Goal: Task Accomplishment & Management: Complete application form

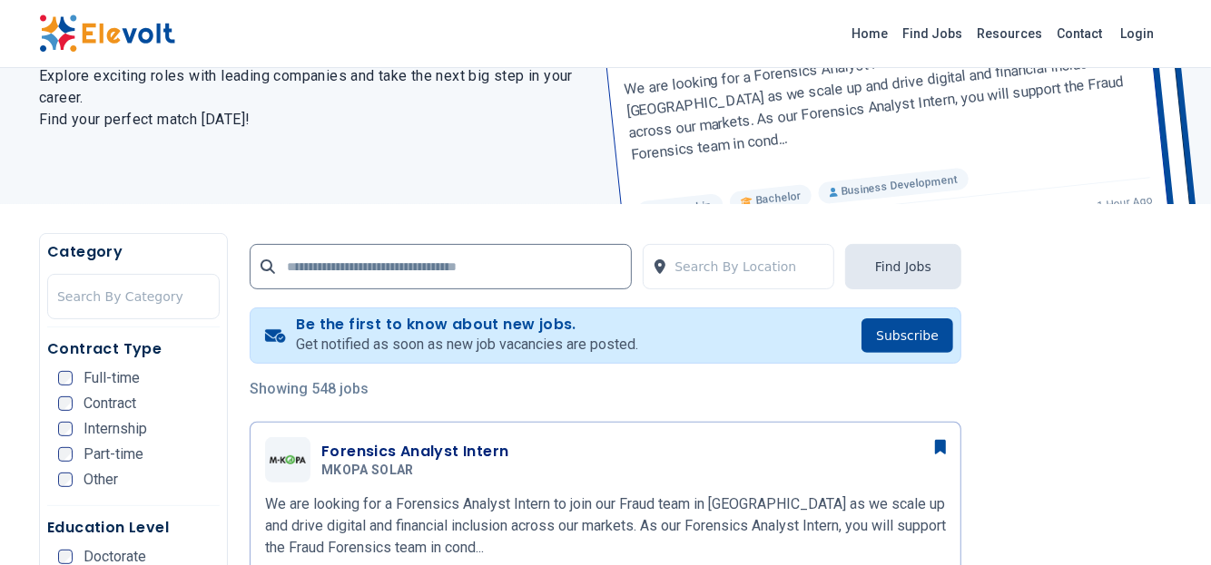
scroll to position [272, 0]
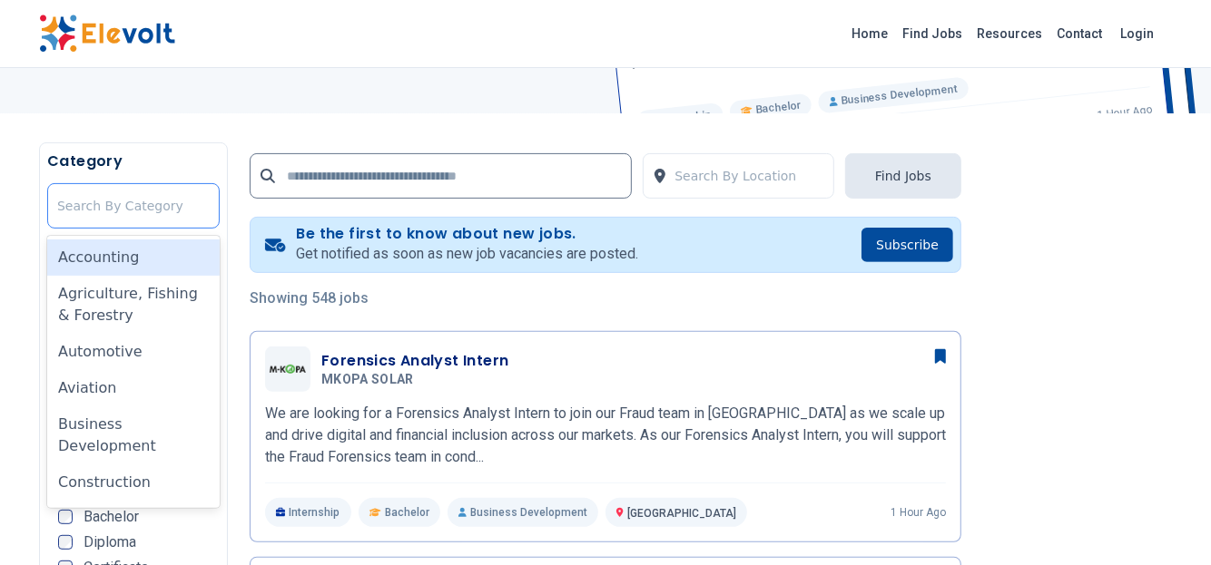
click at [111, 214] on div at bounding box center [133, 206] width 152 height 36
click at [121, 253] on div "Accounting" at bounding box center [133, 258] width 172 height 36
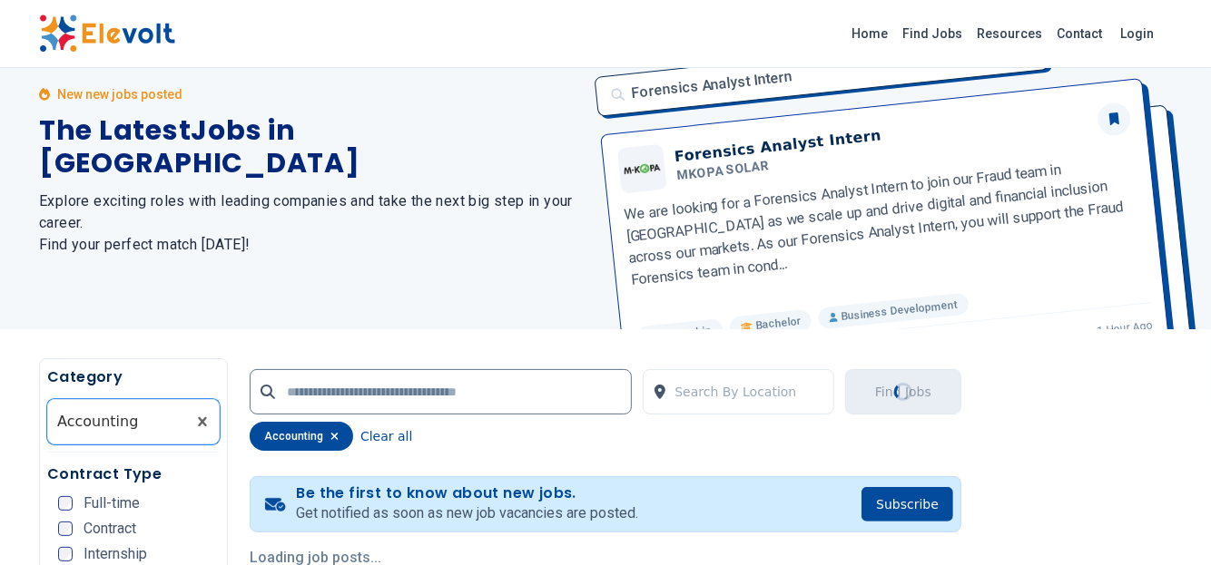
scroll to position [0, 0]
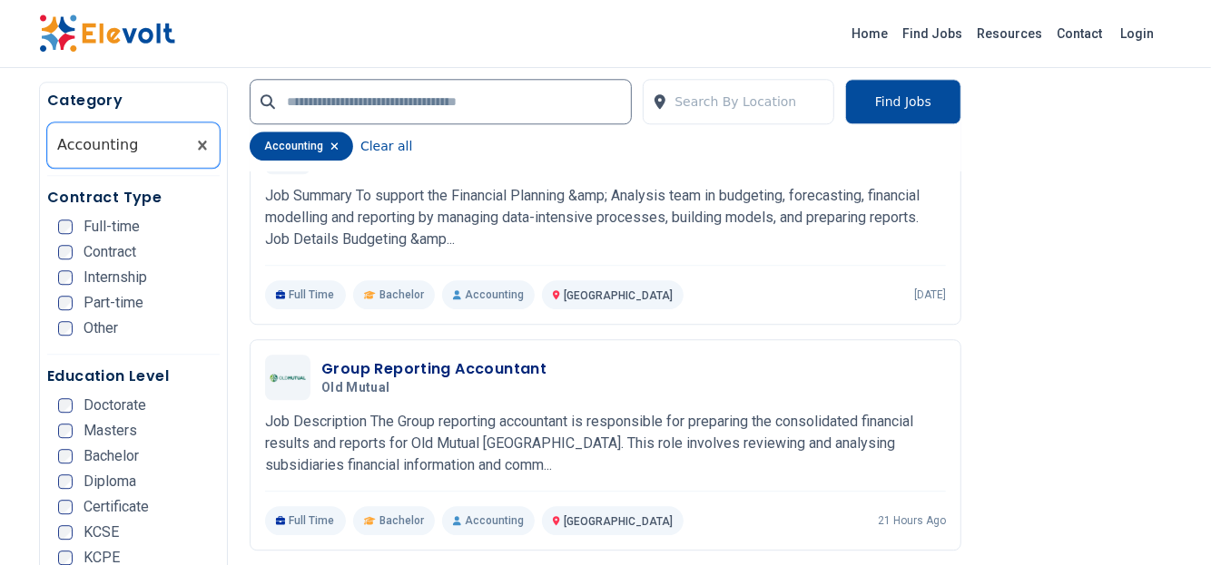
scroll to position [2896, 0]
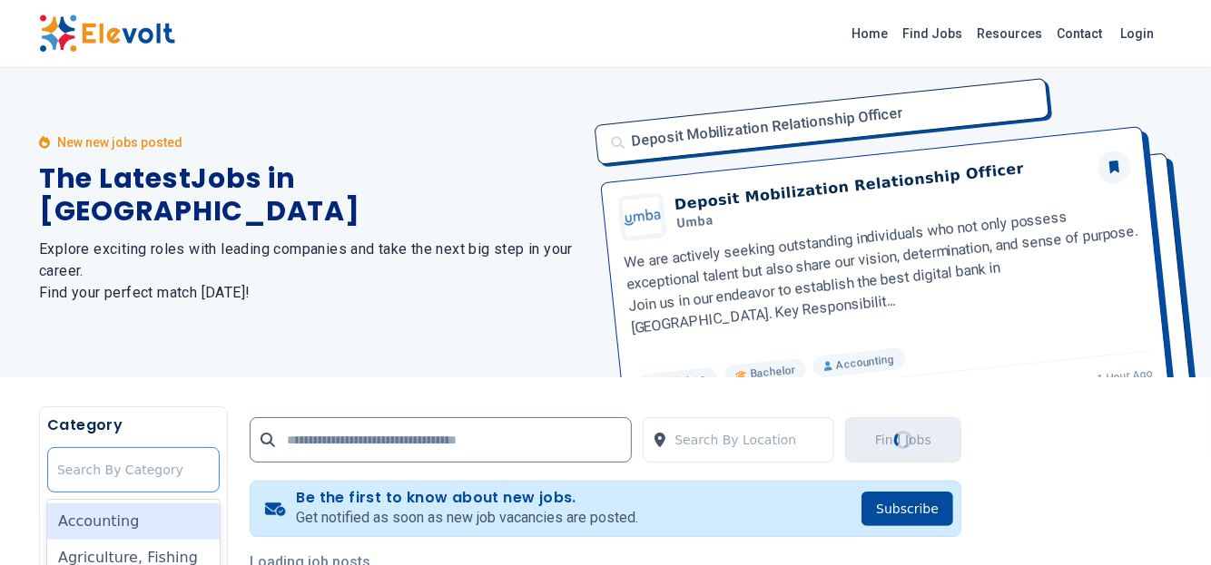
click at [130, 473] on div at bounding box center [133, 470] width 152 height 36
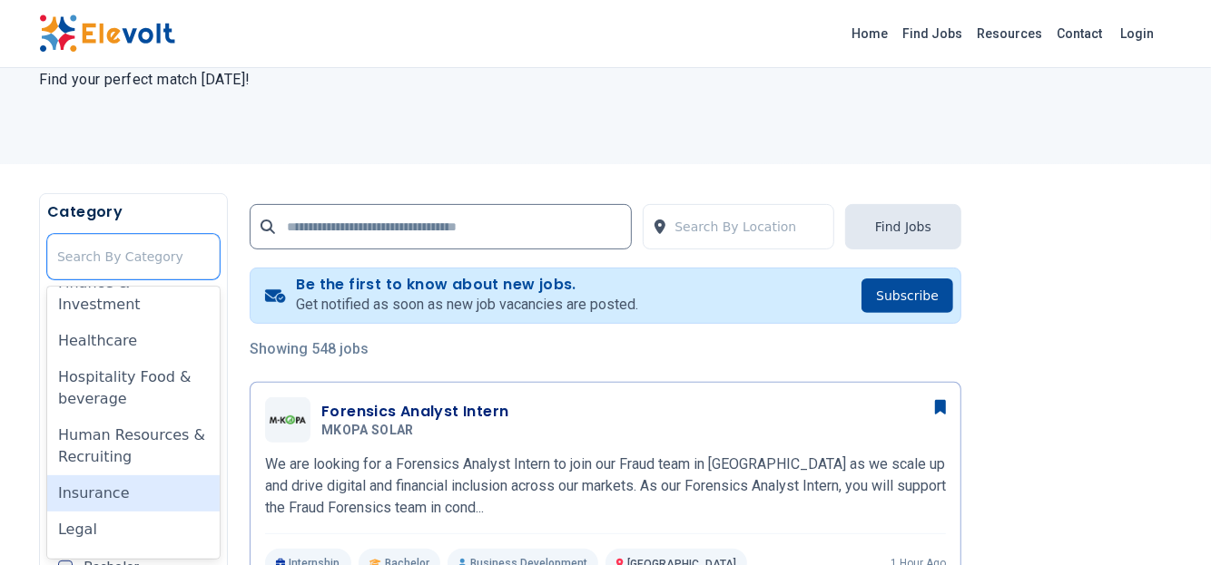
scroll to position [726, 0]
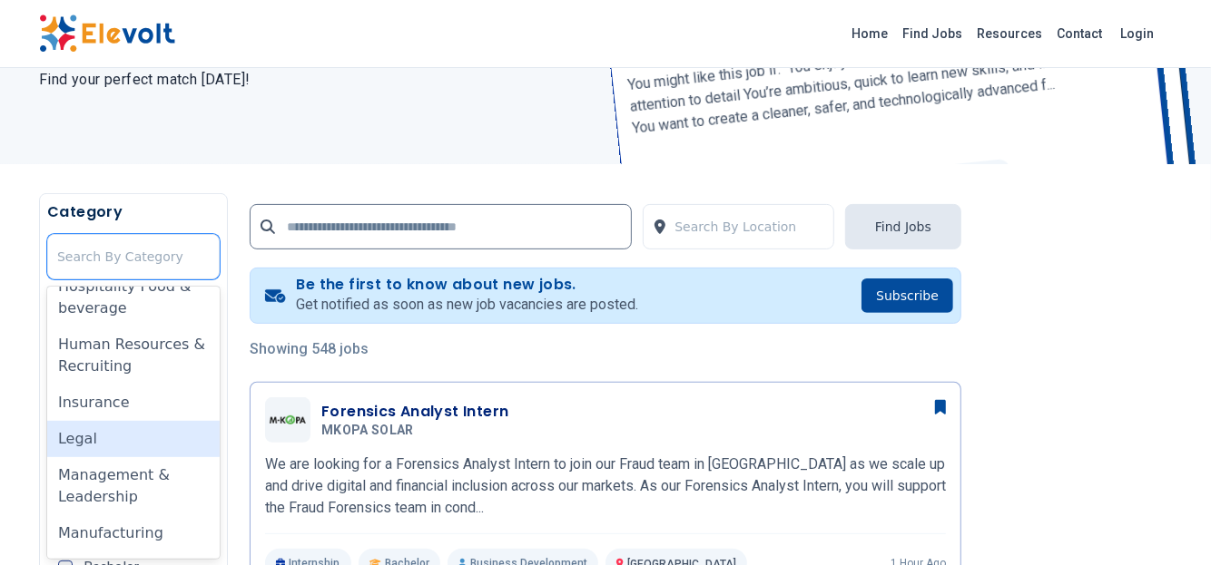
click at [121, 445] on div "Legal" at bounding box center [133, 439] width 172 height 36
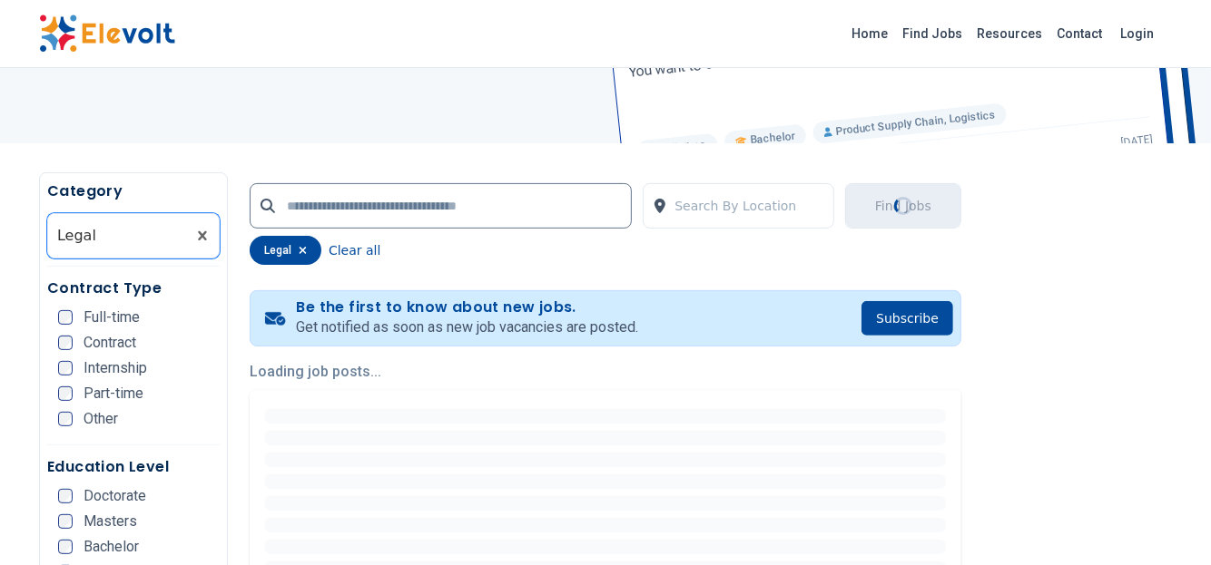
scroll to position [272, 0]
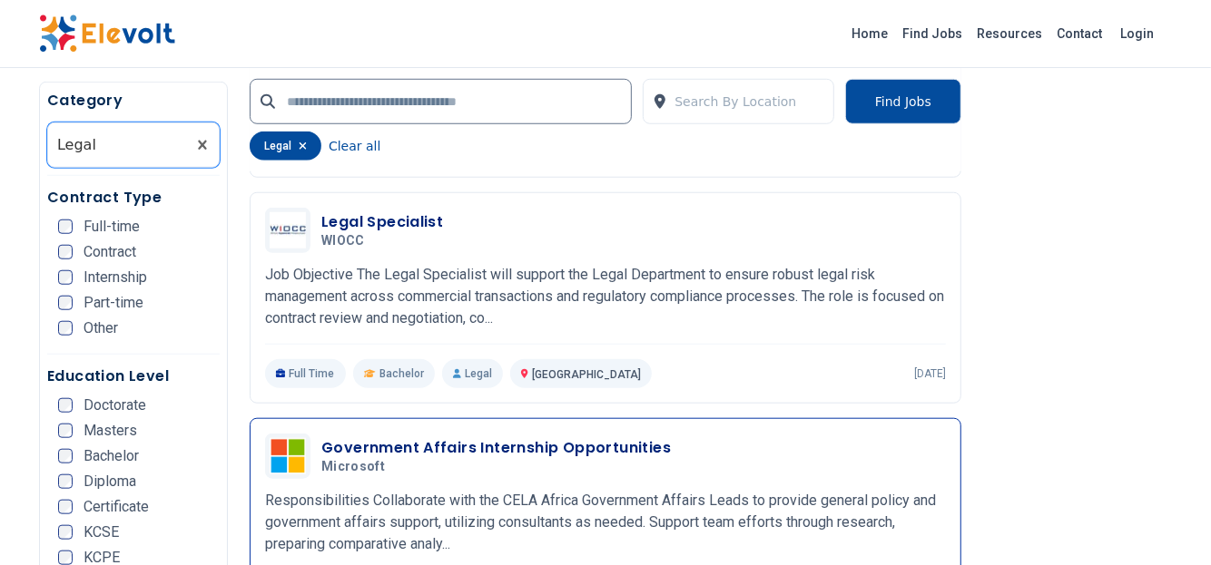
scroll to position [908, 0]
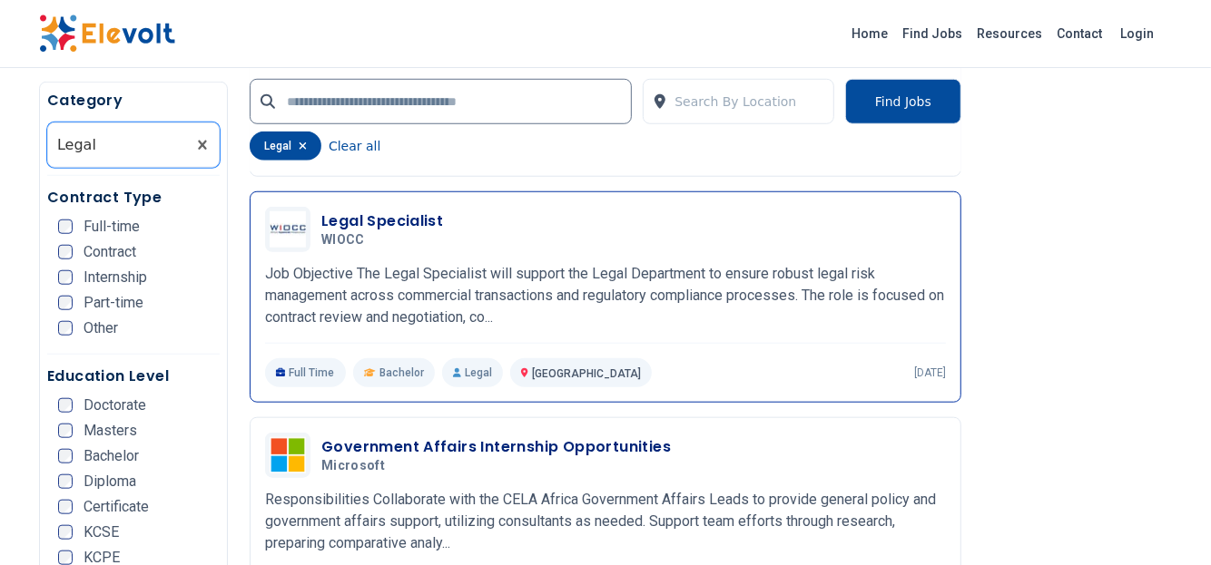
click at [376, 218] on h3 "Legal Specialist" at bounding box center [382, 222] width 122 height 22
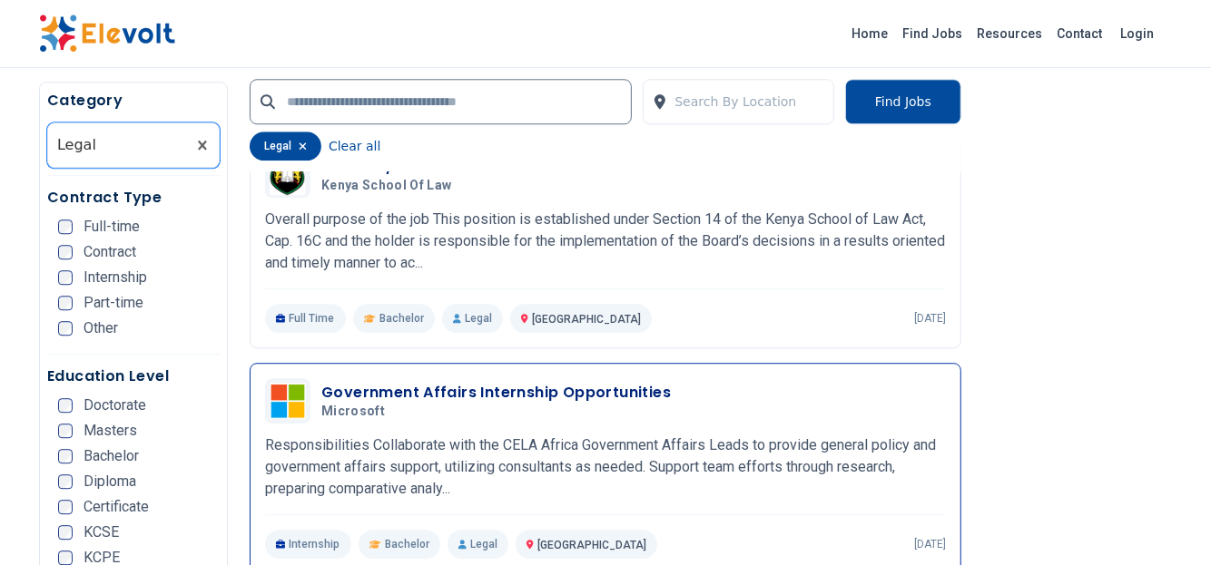
scroll to position [2917, 0]
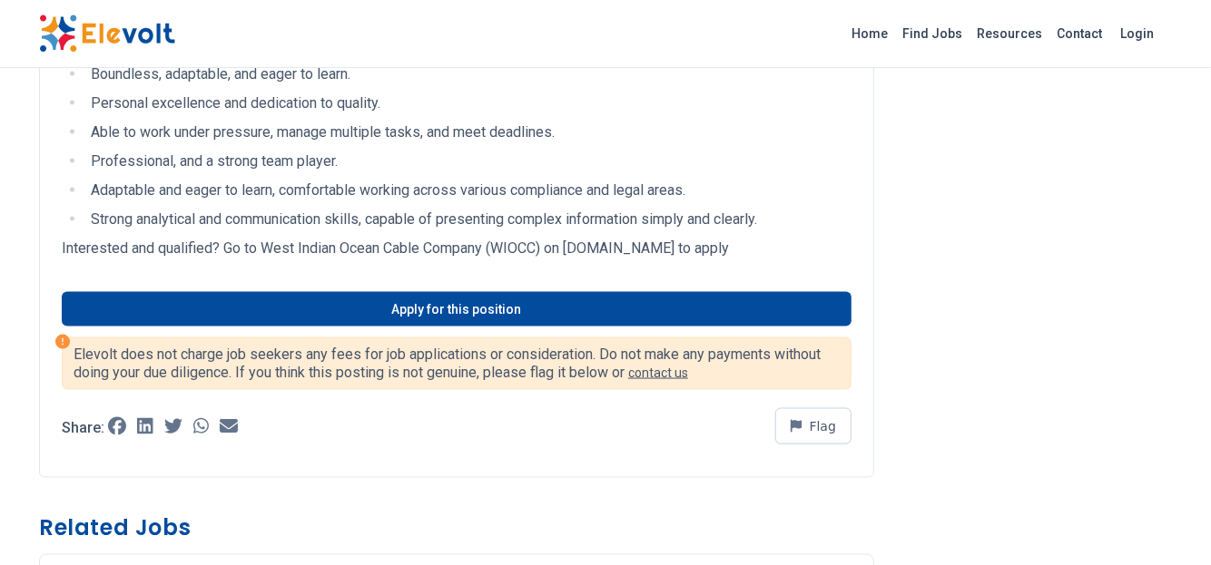
scroll to position [1725, 0]
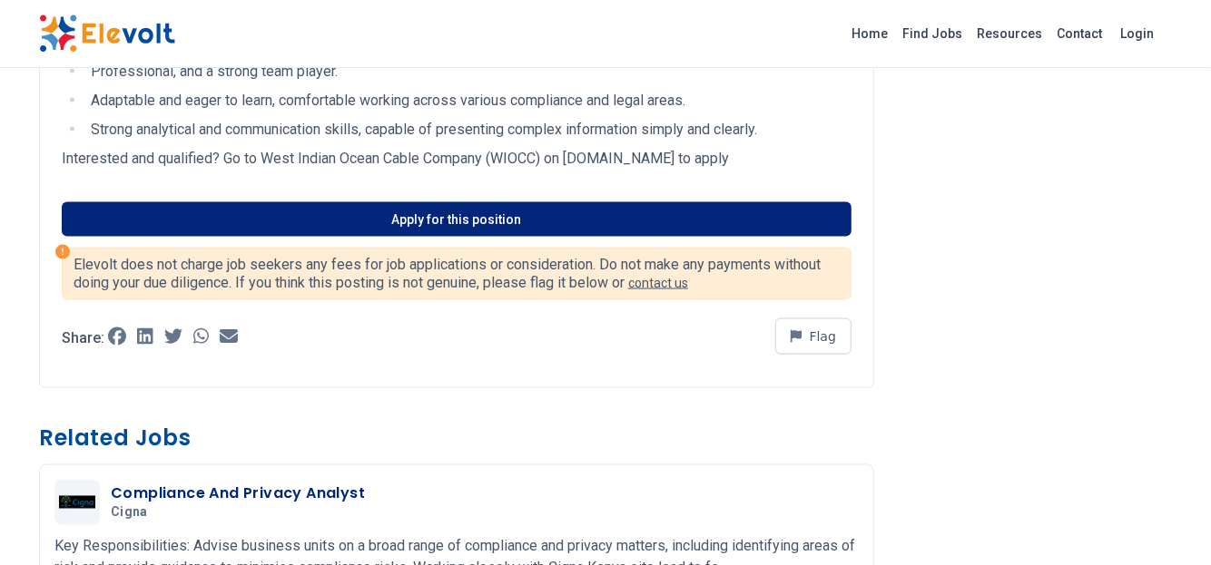
click at [401, 222] on link "Apply for this position" at bounding box center [457, 219] width 790 height 34
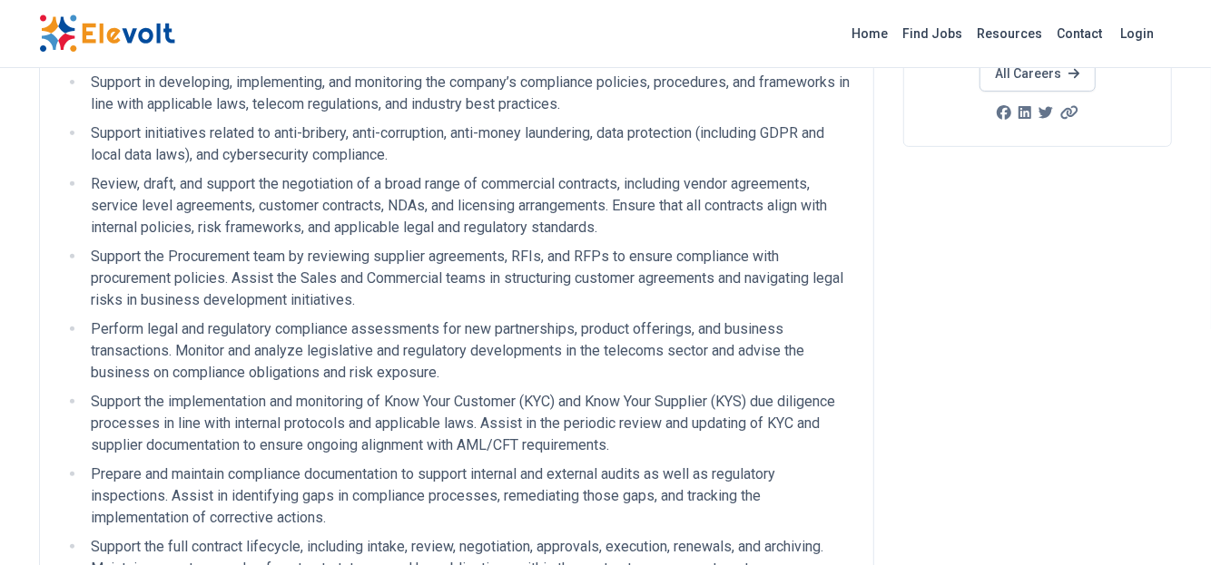
scroll to position [0, 0]
